Goal: Obtain resource: Download file/media

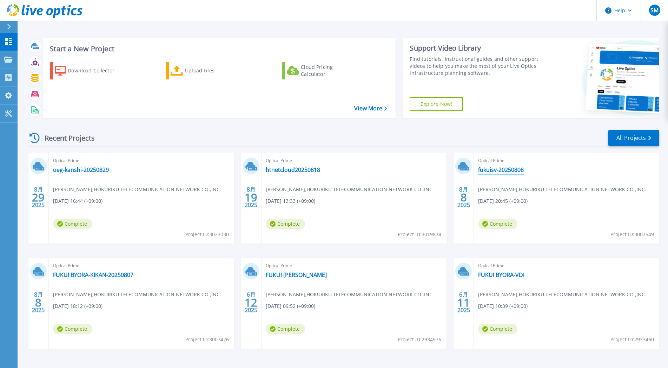
click at [505, 169] on link "fukuisv-20250808" at bounding box center [501, 169] width 46 height 7
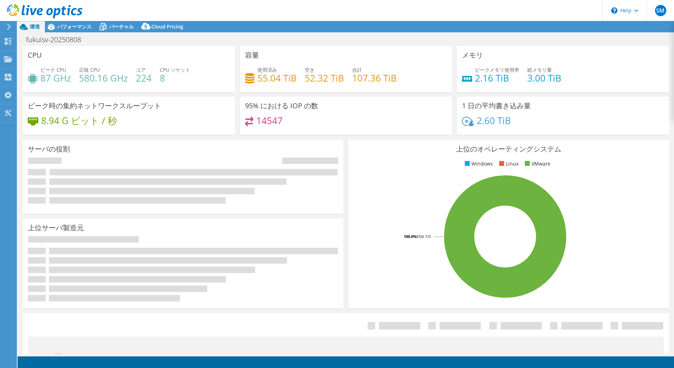
select select "[GEOGRAPHIC_DATA]"
select select "JPY"
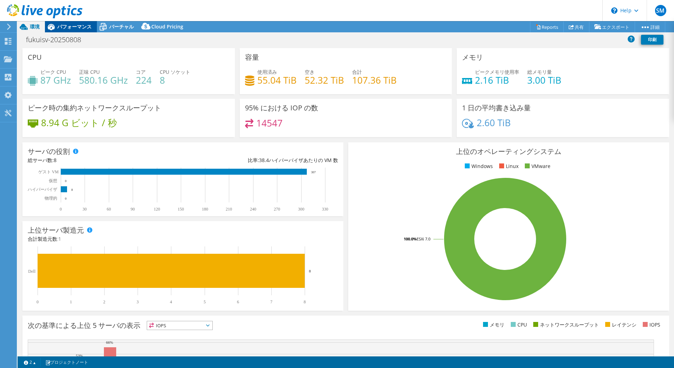
click at [74, 29] on span "パフォーマンス" at bounding box center [74, 26] width 34 height 7
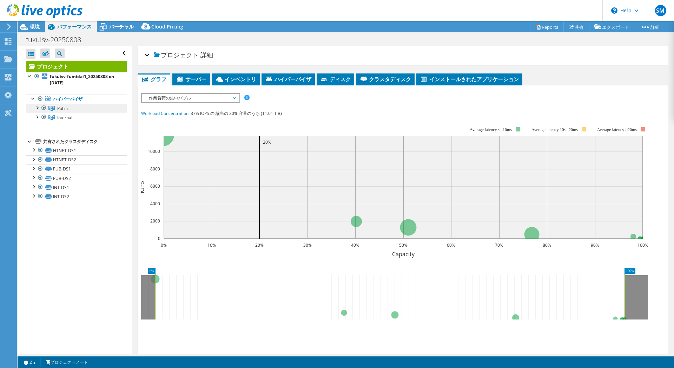
click at [64, 108] on span "Public" at bounding box center [63, 108] width 12 height 6
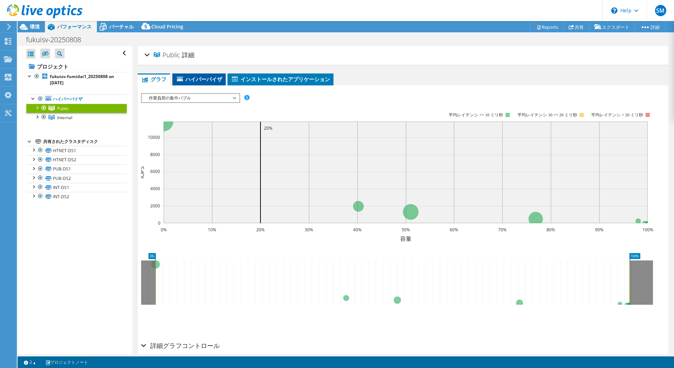
click at [206, 80] on span "ハイパーバイザ" at bounding box center [199, 78] width 46 height 7
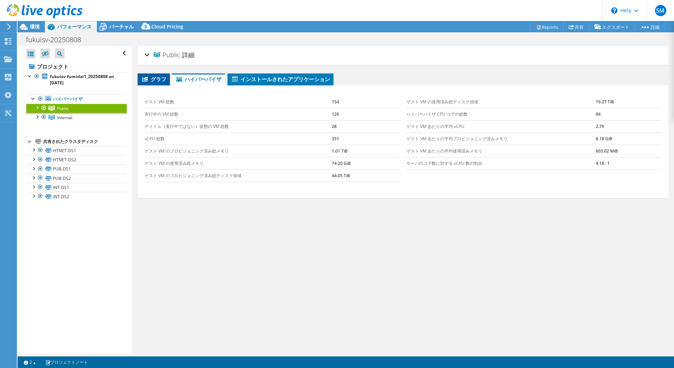
click at [156, 81] on span "グラフ" at bounding box center [153, 78] width 25 height 7
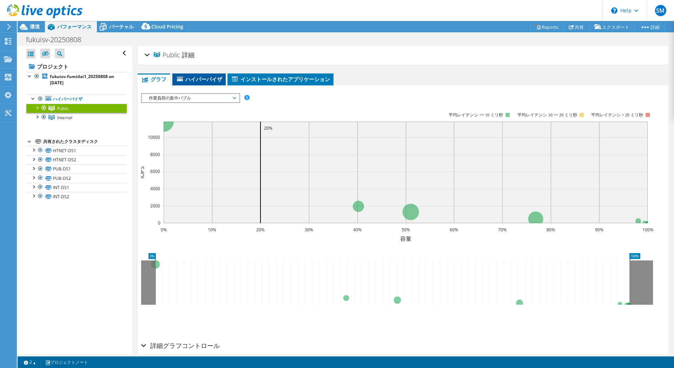
click at [193, 77] on span "ハイパーバイザ" at bounding box center [199, 78] width 46 height 7
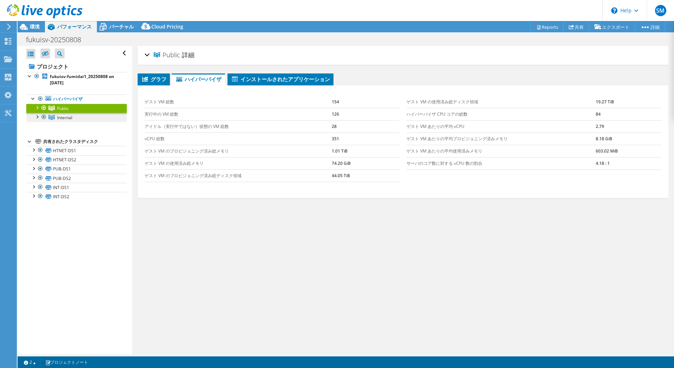
click at [70, 115] on span "Internal" at bounding box center [64, 117] width 15 height 6
click at [67, 103] on link "ハイパーバイザ" at bounding box center [76, 98] width 100 height 9
click at [60, 111] on span "Public" at bounding box center [63, 108] width 12 height 6
click at [33, 27] on span "環境" at bounding box center [35, 26] width 10 height 7
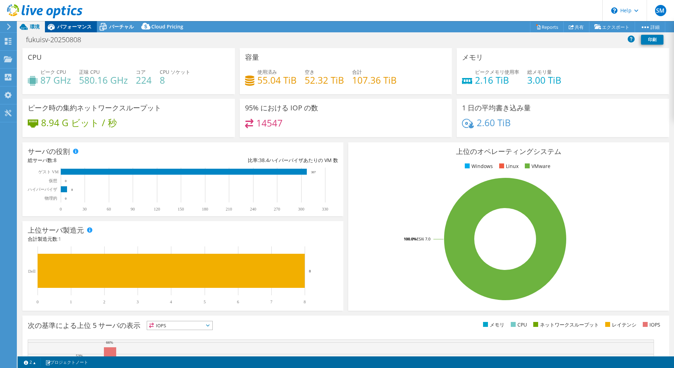
click at [64, 24] on span "パフォーマンス" at bounding box center [74, 26] width 34 height 7
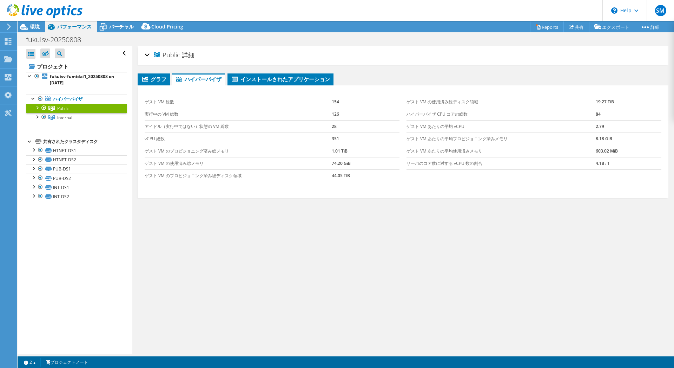
click at [482, 252] on div "Public 詳細 ハイパーバイザ 3 ローカルディスク 3 共有されたクラスタディスク 6 使用済みのローカル容量 12.00 GiB IOPS" at bounding box center [402, 200] width 541 height 308
click at [122, 26] on span "バーチャル" at bounding box center [121, 26] width 25 height 7
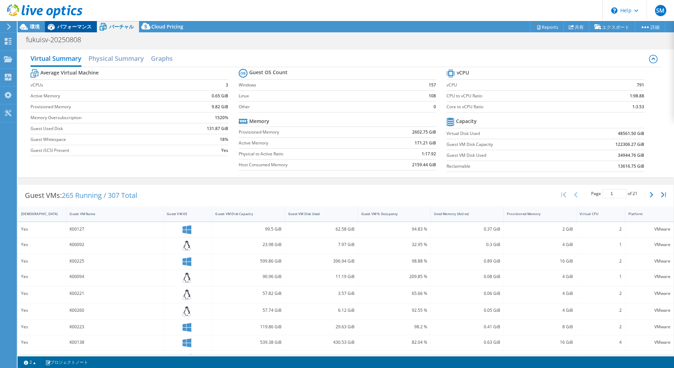
click at [75, 25] on span "パフォーマンス" at bounding box center [74, 26] width 34 height 7
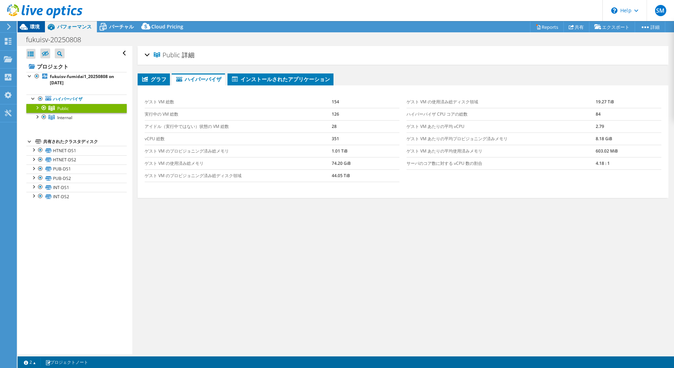
click at [34, 26] on span "環境" at bounding box center [35, 26] width 10 height 7
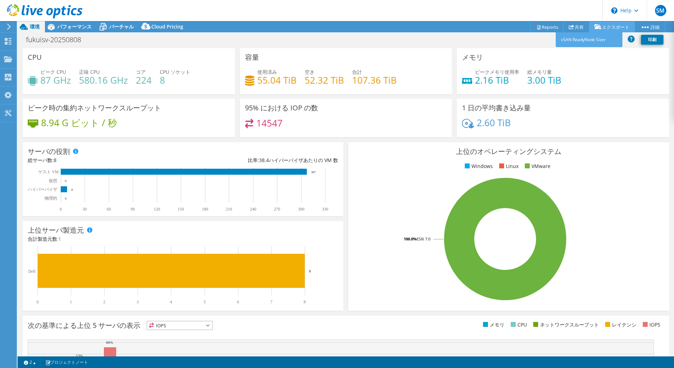
click at [610, 27] on link "エクスポート" at bounding box center [612, 26] width 46 height 11
click at [544, 26] on link "Reports" at bounding box center [547, 26] width 34 height 11
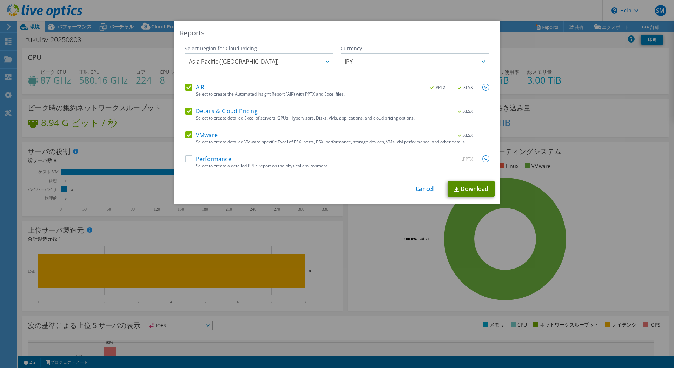
click at [465, 187] on link "Download" at bounding box center [471, 189] width 47 height 16
click at [469, 190] on link "Download" at bounding box center [471, 189] width 47 height 16
